Goal: Information Seeking & Learning: Learn about a topic

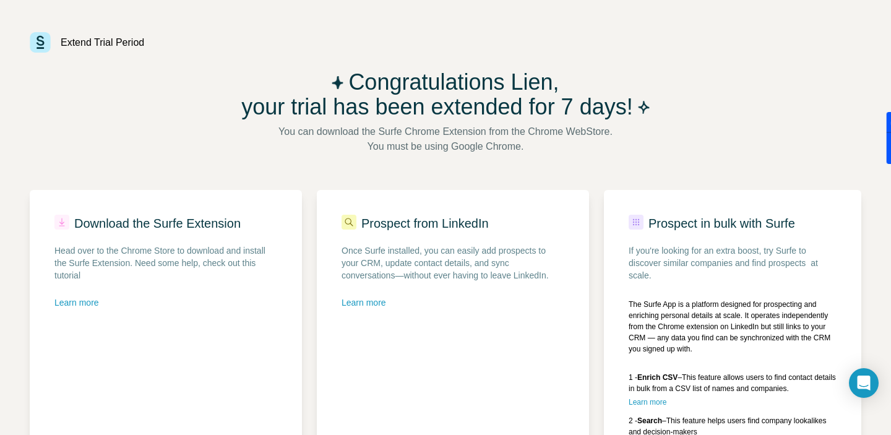
scroll to position [120, 0]
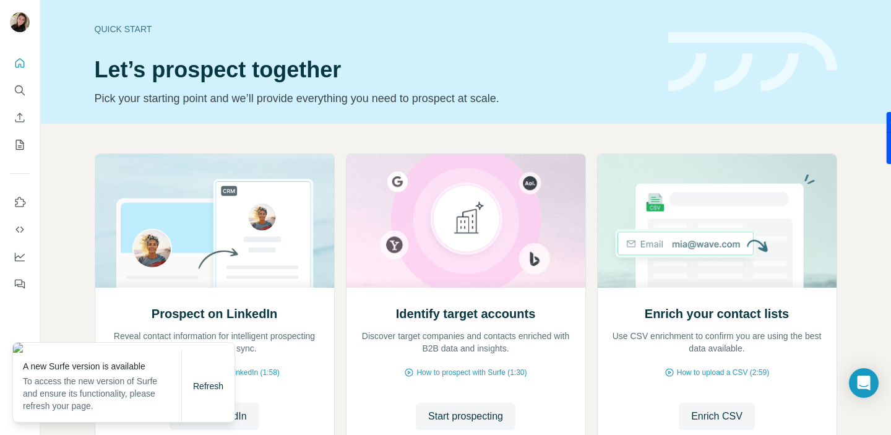
click at [634, 77] on h1 "Let’s prospect together" at bounding box center [374, 70] width 559 height 25
click at [17, 65] on icon "Quick start" at bounding box center [20, 63] width 12 height 12
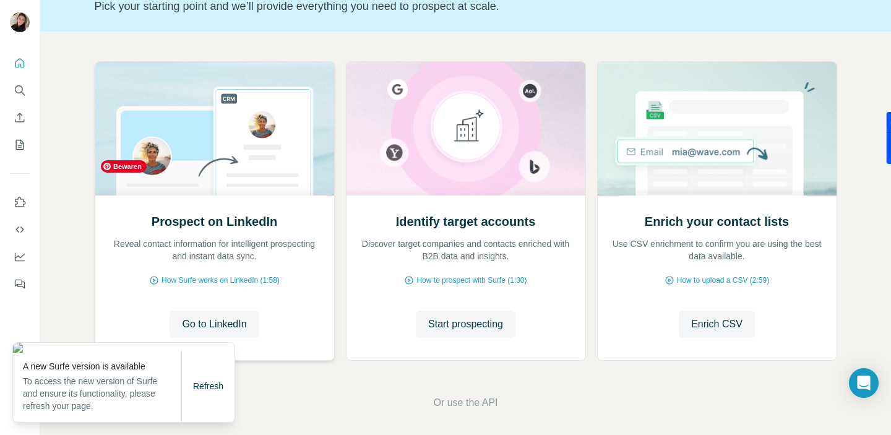
scroll to position [96, 0]
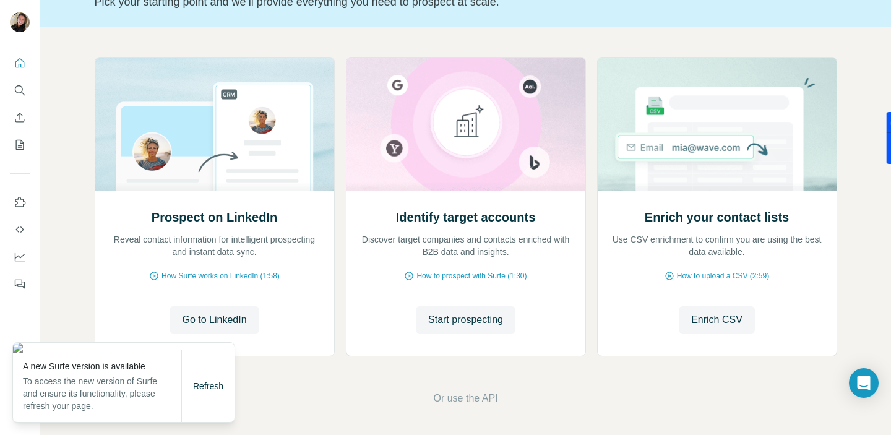
click at [221, 390] on span "Refresh" at bounding box center [208, 386] width 30 height 10
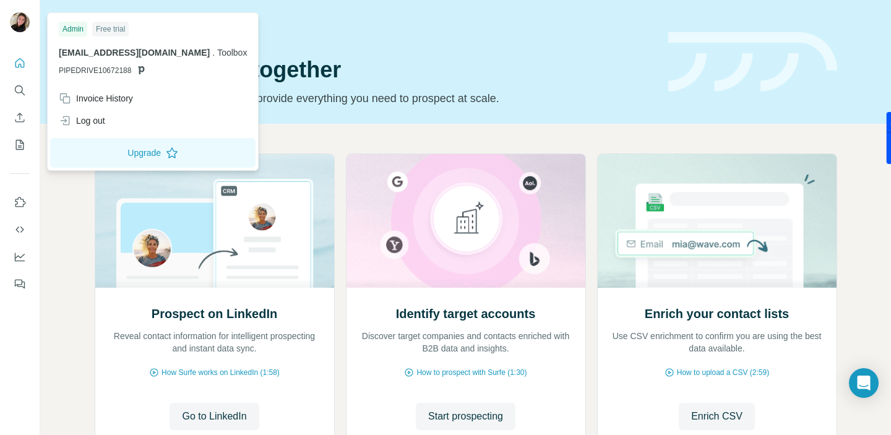
click at [22, 28] on img at bounding box center [20, 22] width 20 height 20
click at [20, 114] on icon "Enrich CSV" at bounding box center [19, 117] width 9 height 9
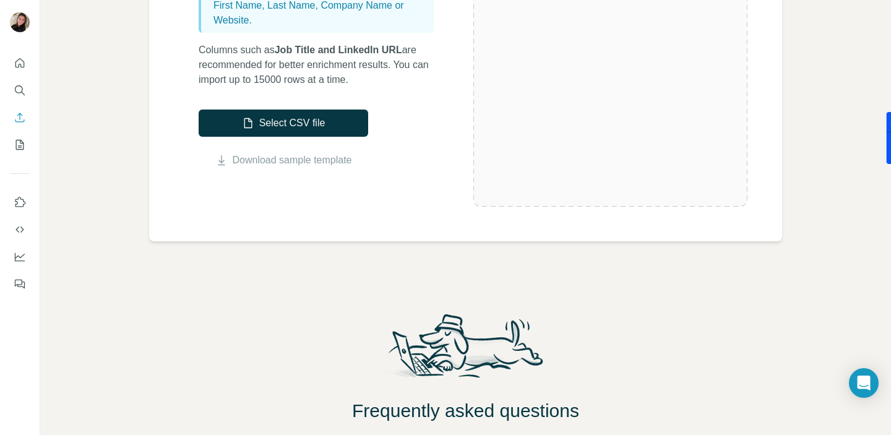
scroll to position [223, 0]
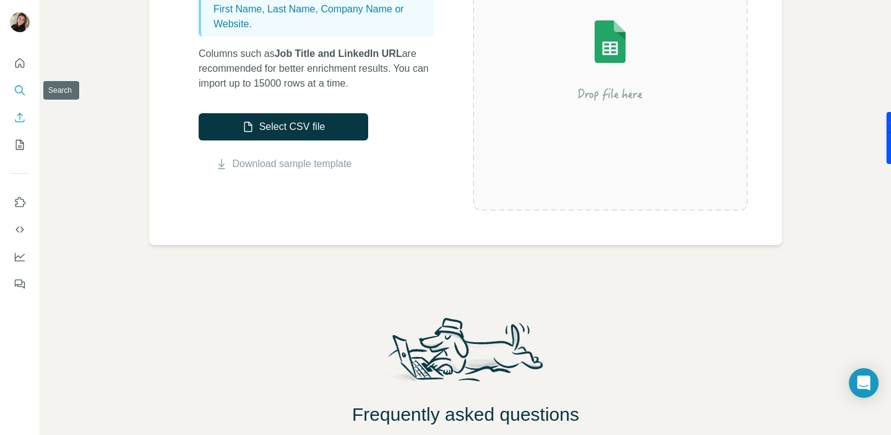
click at [20, 90] on icon "Search" at bounding box center [20, 90] width 12 height 12
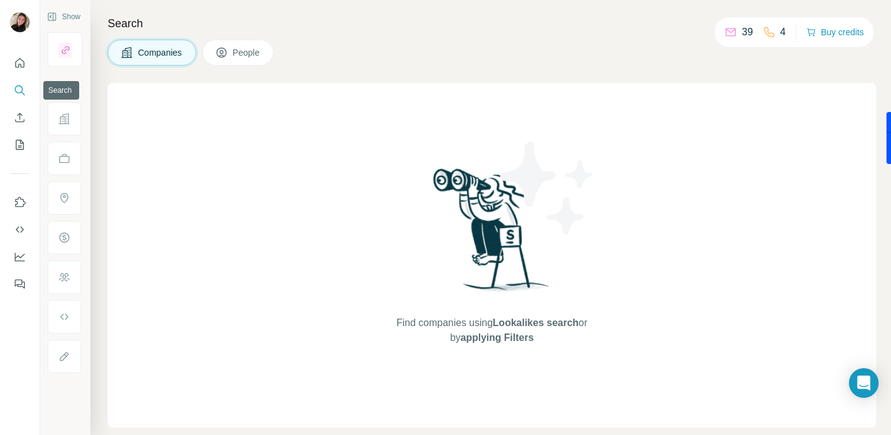
click at [20, 90] on icon "Search" at bounding box center [20, 90] width 12 height 12
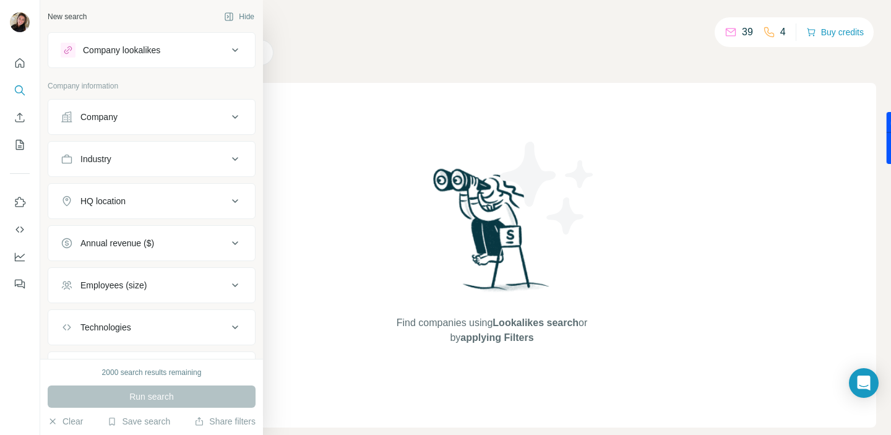
click at [186, 121] on div "Company" at bounding box center [144, 117] width 167 height 12
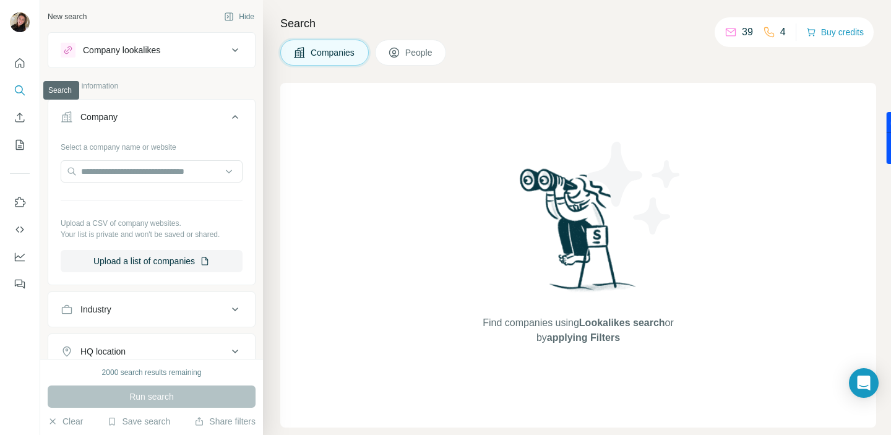
click at [20, 89] on icon "Search" at bounding box center [20, 90] width 12 height 12
click at [18, 89] on icon "Search" at bounding box center [20, 90] width 12 height 12
click at [121, 44] on div "Company lookalikes" at bounding box center [121, 50] width 77 height 12
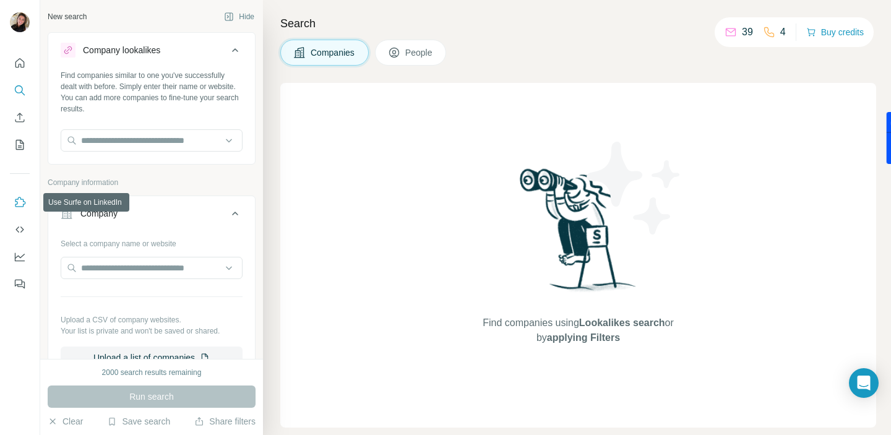
click at [19, 199] on icon "Use Surfe on LinkedIn" at bounding box center [20, 202] width 12 height 12
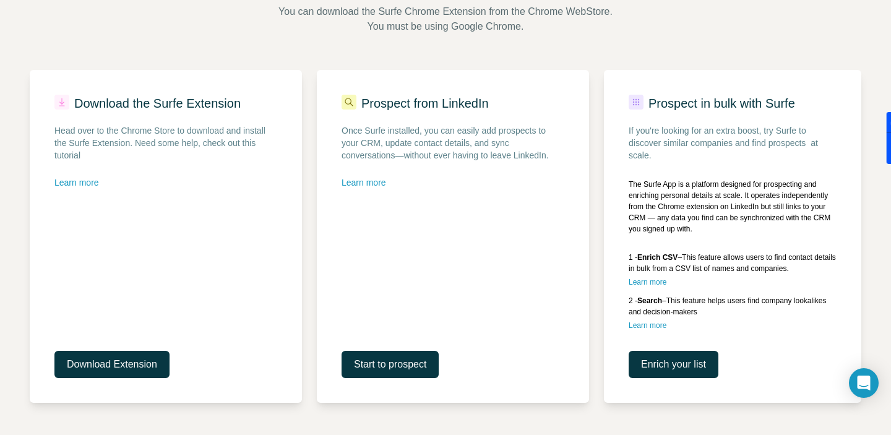
scroll to position [120, 0]
